Goal: Task Accomplishment & Management: Manage account settings

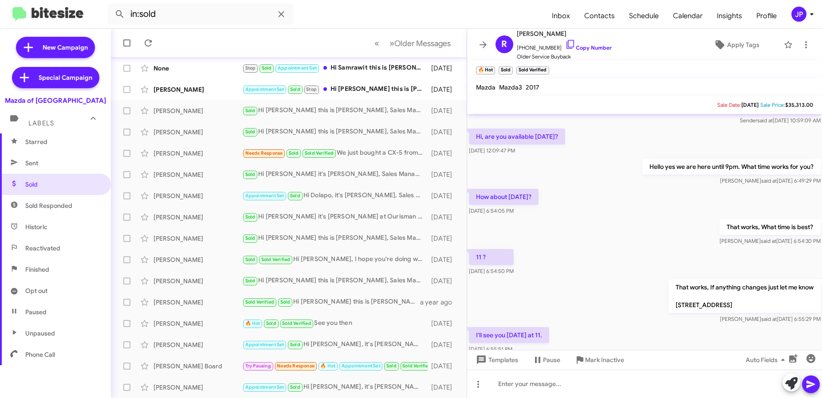
scroll to position [216, 0]
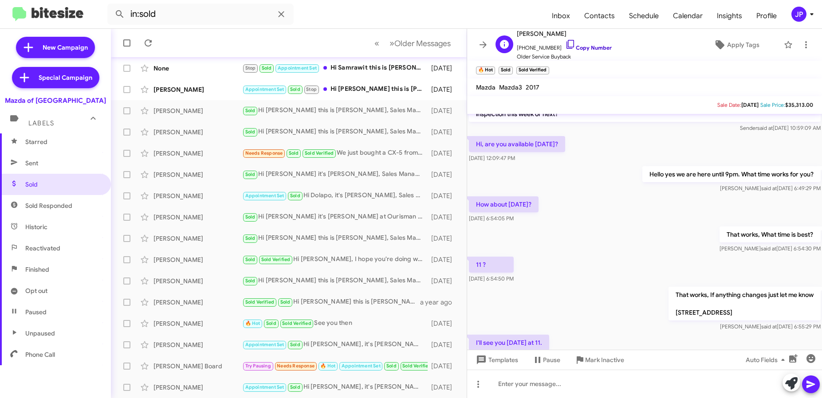
click at [569, 48] on link "Copy Number" at bounding box center [588, 47] width 47 height 7
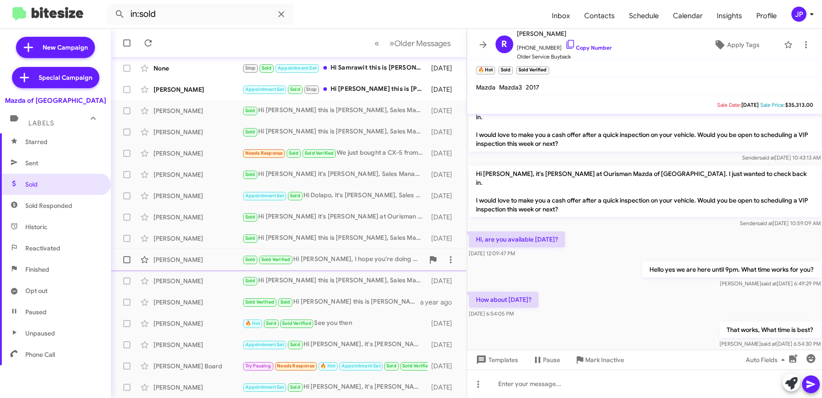
scroll to position [119, 0]
click at [302, 300] on div "Sold Verified Sold Hi Jeisson this is Rafe Samadi at Ourisman Mazda of Rockvill…" at bounding box center [333, 302] width 182 height 10
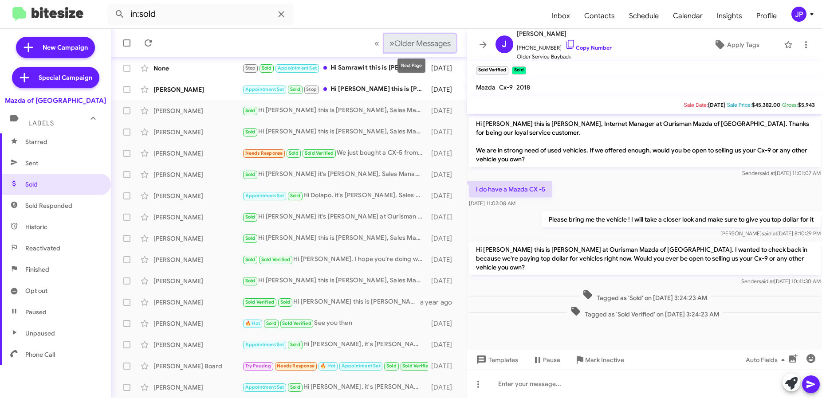
click at [414, 47] on span "Older Messages" at bounding box center [422, 44] width 56 height 10
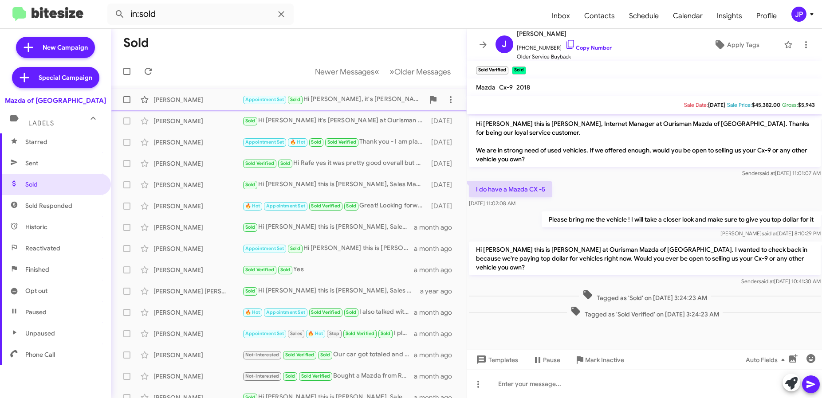
click at [225, 110] on span "John Garcia Appointment Set Sold Hi John, it's Rafe Samadi, Sales Manager at Ou…" at bounding box center [289, 99] width 356 height 21
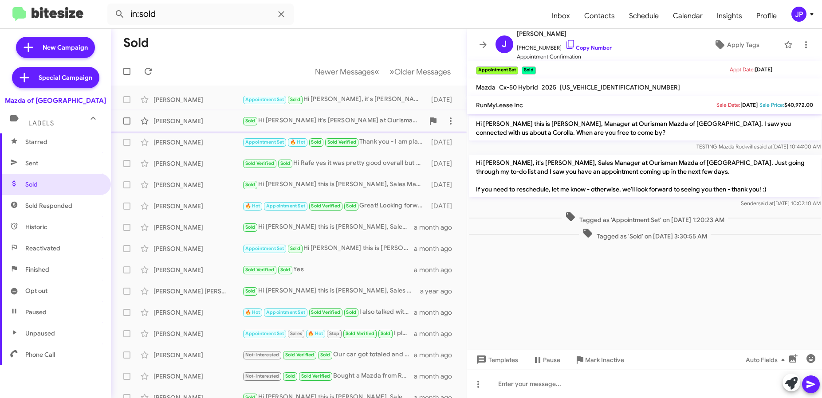
click at [223, 123] on div "Kevin Yiin" at bounding box center [197, 121] width 89 height 9
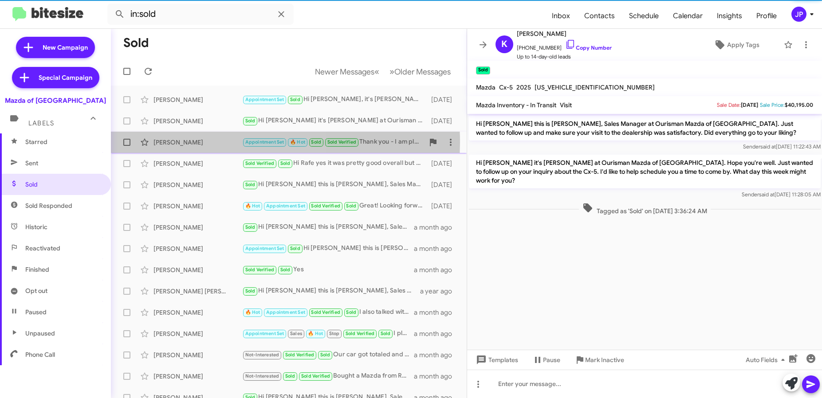
click at [224, 142] on div "Haishan Fu" at bounding box center [197, 142] width 89 height 9
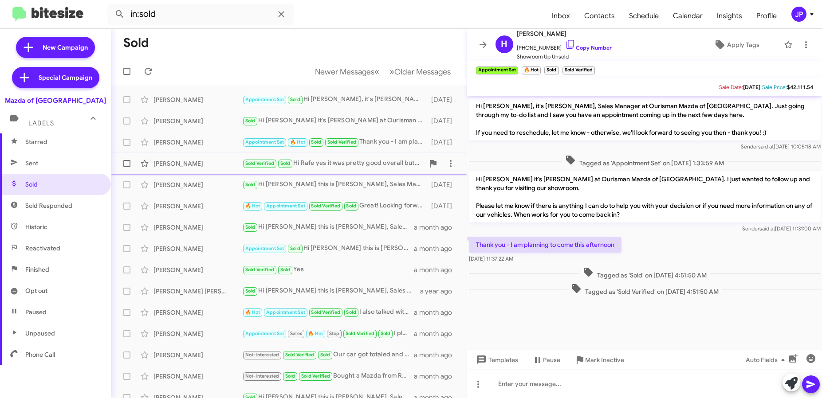
click at [223, 171] on div "Rose Cunningham Sold Verified Sold Hi Rafe yes it was pretty good overall but w…" at bounding box center [289, 164] width 342 height 18
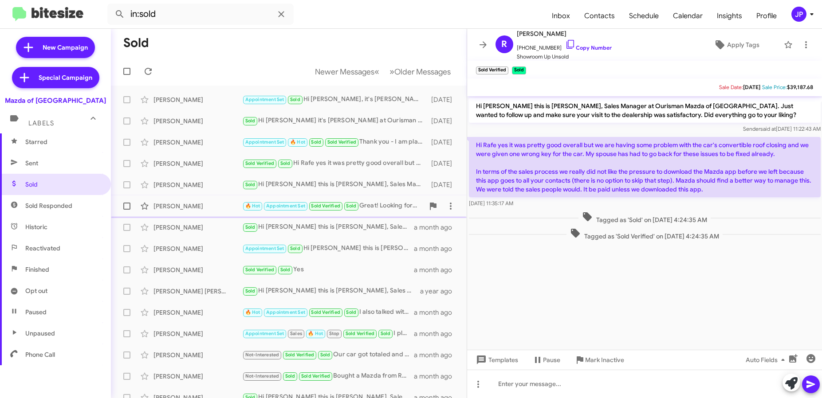
click at [236, 199] on div "Stephen Kohanski 🔥 Hot Appointment Set Sold Verified Sold Great! Looking forwar…" at bounding box center [289, 206] width 342 height 18
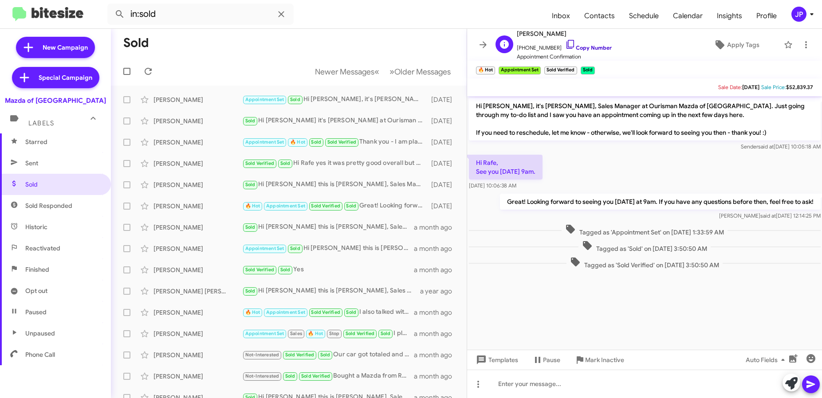
click at [566, 45] on link "Copy Number" at bounding box center [588, 47] width 47 height 7
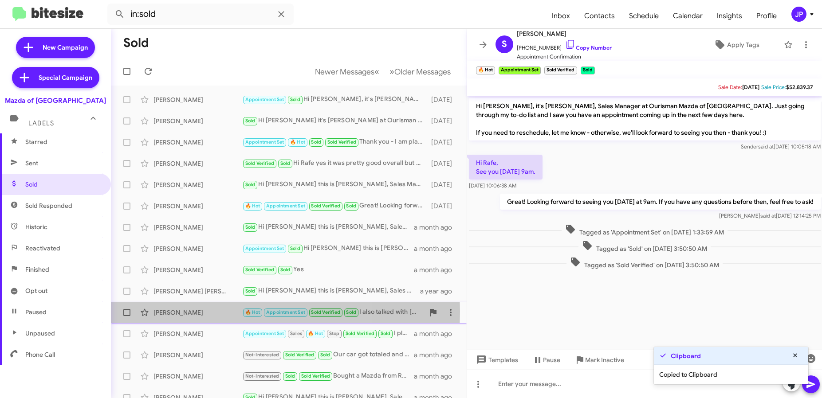
click at [190, 312] on div "Shawnna Thomas" at bounding box center [197, 312] width 89 height 9
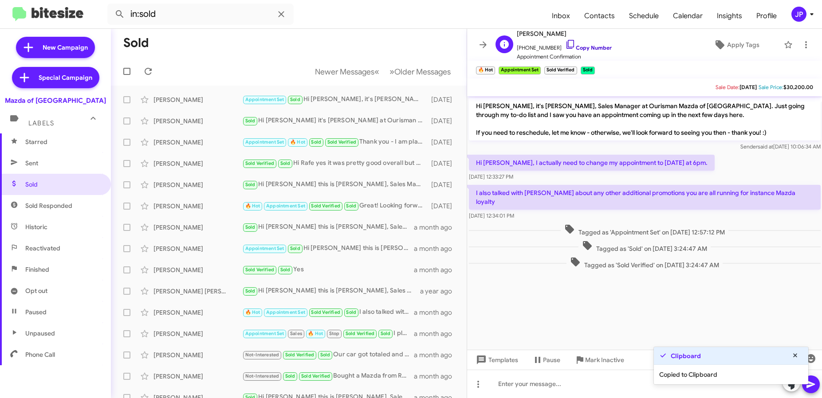
click at [565, 40] on icon at bounding box center [570, 44] width 11 height 11
click at [791, 15] on span "JP" at bounding box center [804, 14] width 27 height 15
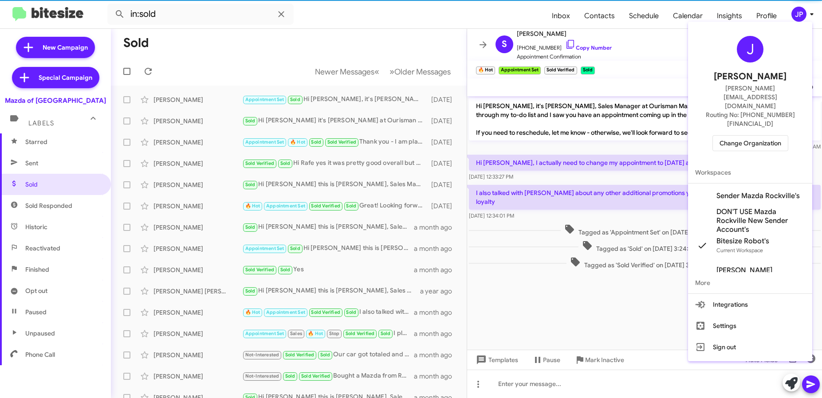
click at [763, 136] on span "Change Organization" at bounding box center [751, 143] width 62 height 15
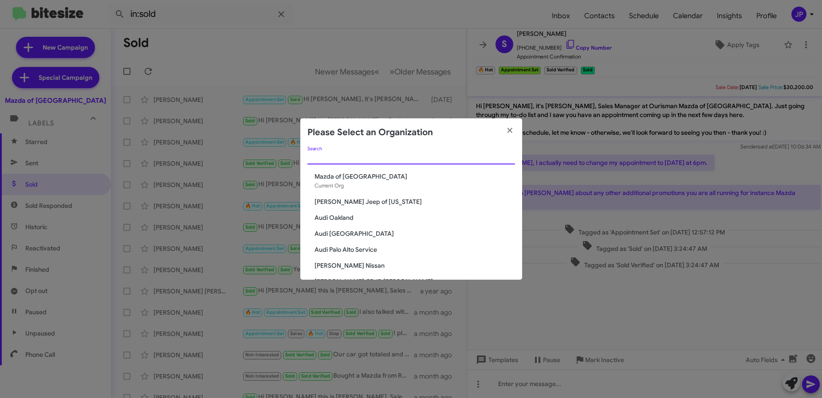
click at [366, 156] on input "Search" at bounding box center [411, 157] width 208 height 7
type input "Rockvill"
click at [355, 266] on span "Volkswagen of [GEOGRAPHIC_DATA]" at bounding box center [415, 265] width 201 height 9
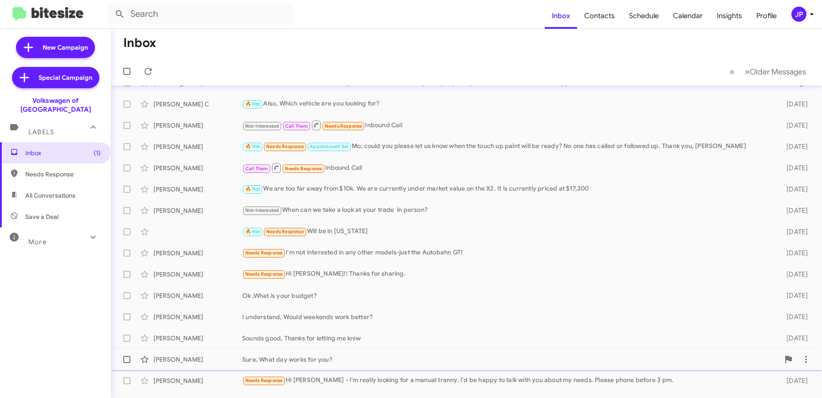
scroll to position [46, 0]
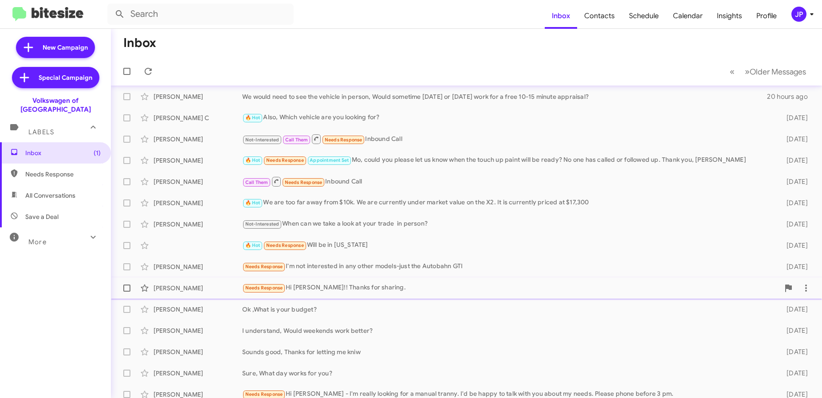
click at [372, 295] on div "[PERSON_NAME] Needs Response Hi [PERSON_NAME]!! Thanks for sharing. [DATE]" at bounding box center [466, 288] width 697 height 18
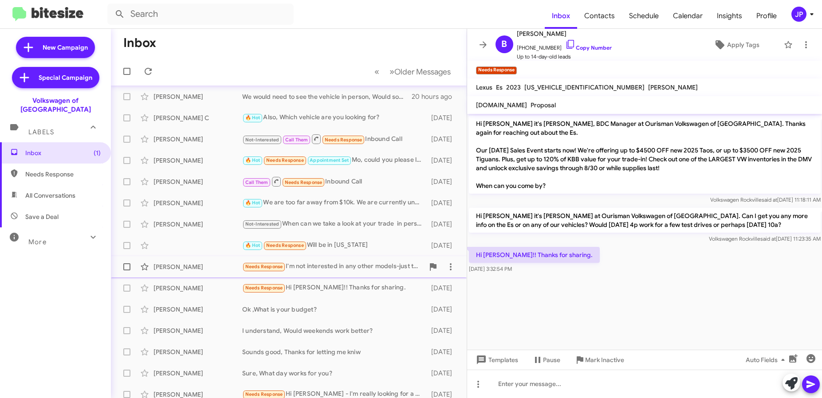
click at [305, 265] on div "Needs Response I'm not interested in any other models-just the Autobahn GTI" at bounding box center [333, 267] width 182 height 10
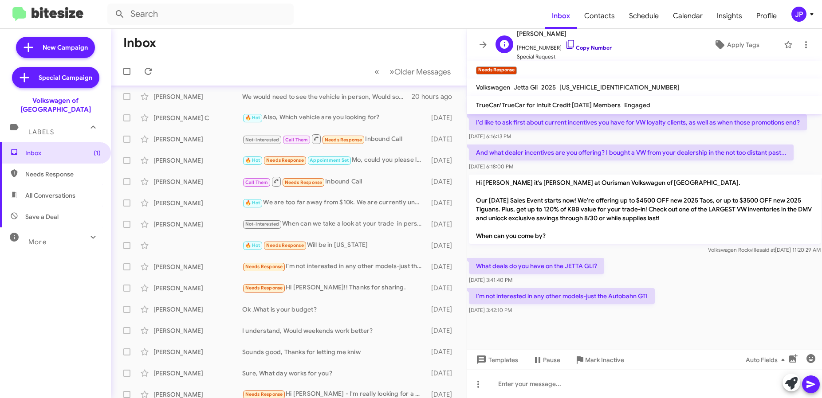
click at [575, 46] on link "Copy Number" at bounding box center [588, 47] width 47 height 7
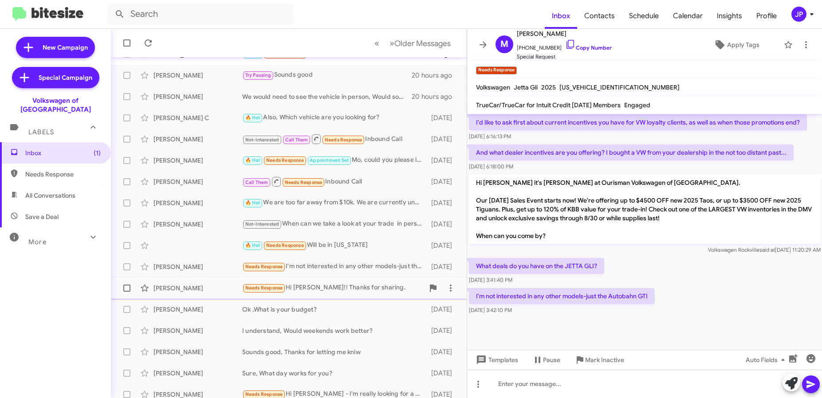
scroll to position [117, 0]
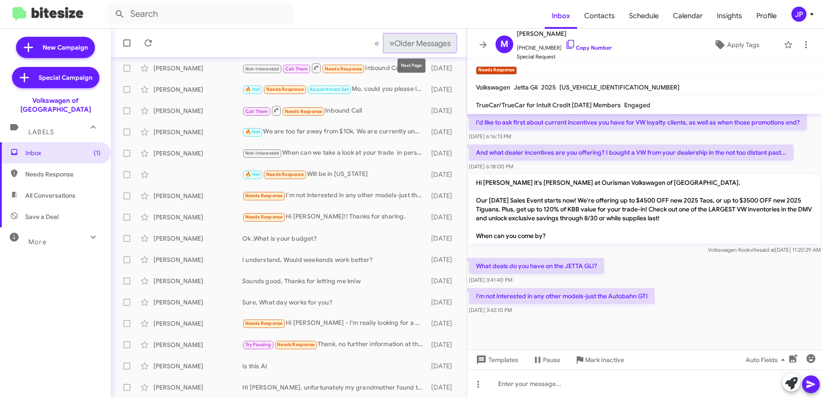
click at [418, 46] on span "Older Messages" at bounding box center [422, 44] width 56 height 10
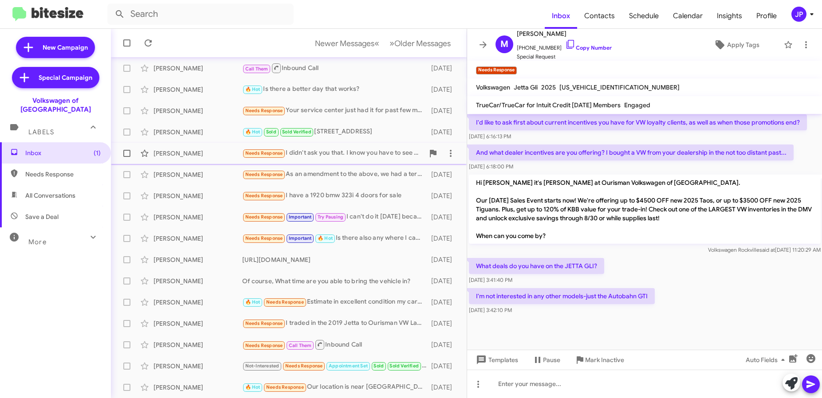
click at [293, 159] on div "[PERSON_NAME] Needs Response I didn't ask you that. I know you have to see the …" at bounding box center [289, 154] width 342 height 18
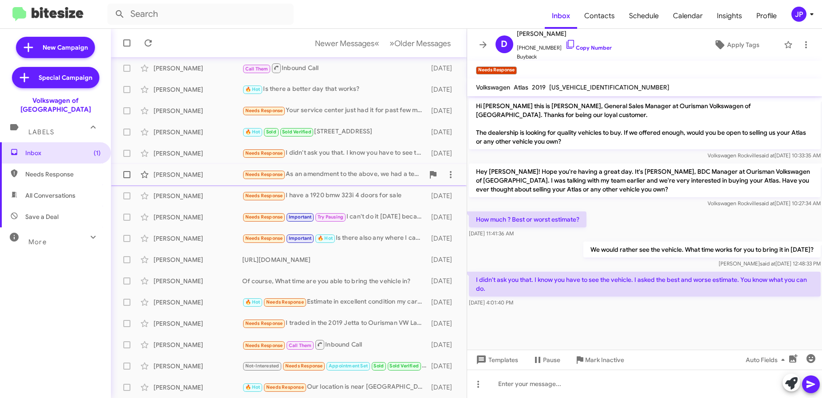
click at [312, 168] on div "[PERSON_NAME] Needs Response As an amendment to the above, we had a terrible ex…" at bounding box center [289, 175] width 342 height 18
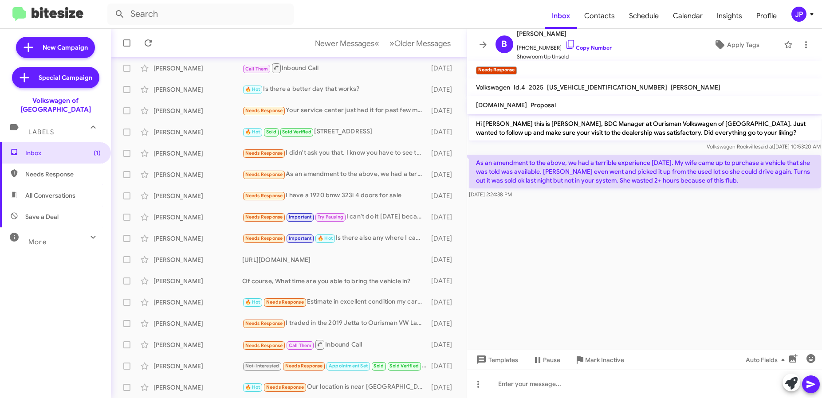
click at [699, 283] on cdk-virtual-scroll-viewport "Hi [PERSON_NAME] this is [PERSON_NAME], BDC Manager at Ourisman Volkswagen of […" at bounding box center [644, 232] width 355 height 236
click at [795, 383] on icon at bounding box center [791, 384] width 12 height 12
